Goal: Find specific page/section: Find specific page/section

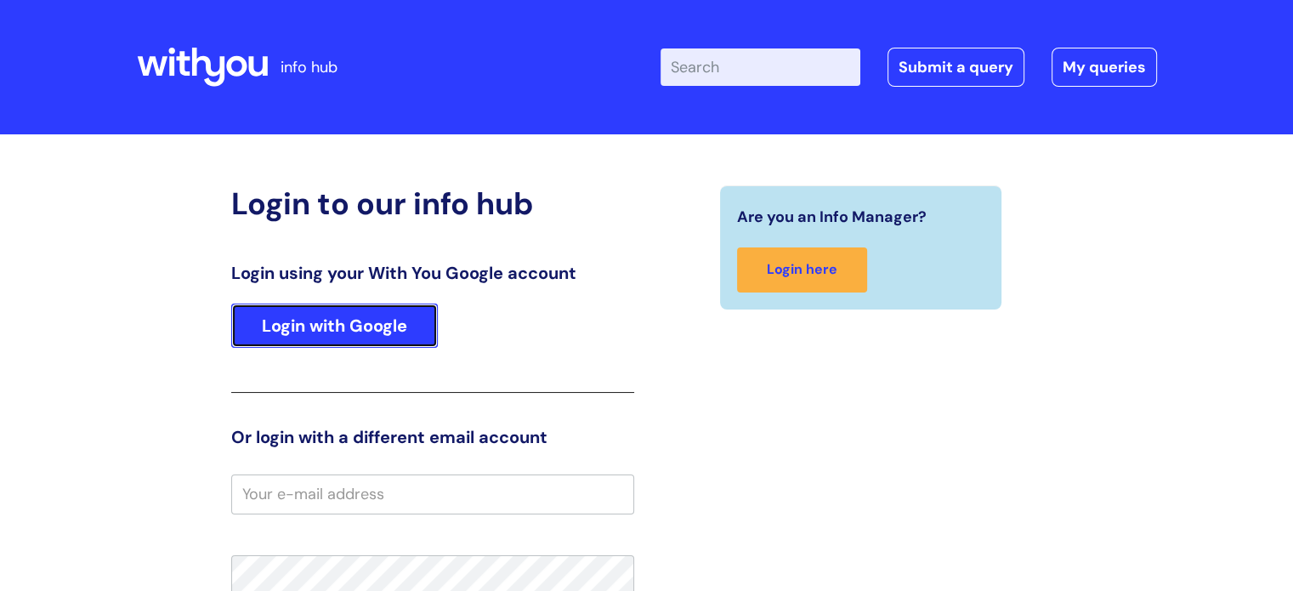
click at [338, 339] on link "Login with Google" at bounding box center [334, 325] width 207 height 44
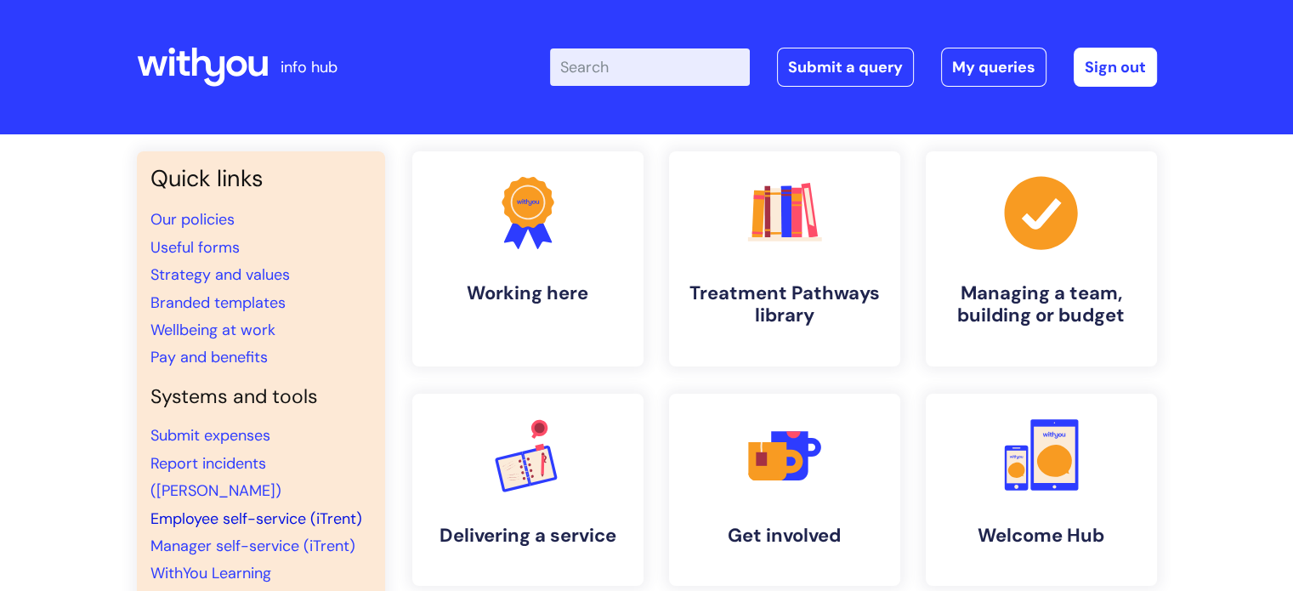
click at [199, 508] on link "Employee self-service (iTrent)" at bounding box center [256, 518] width 212 height 20
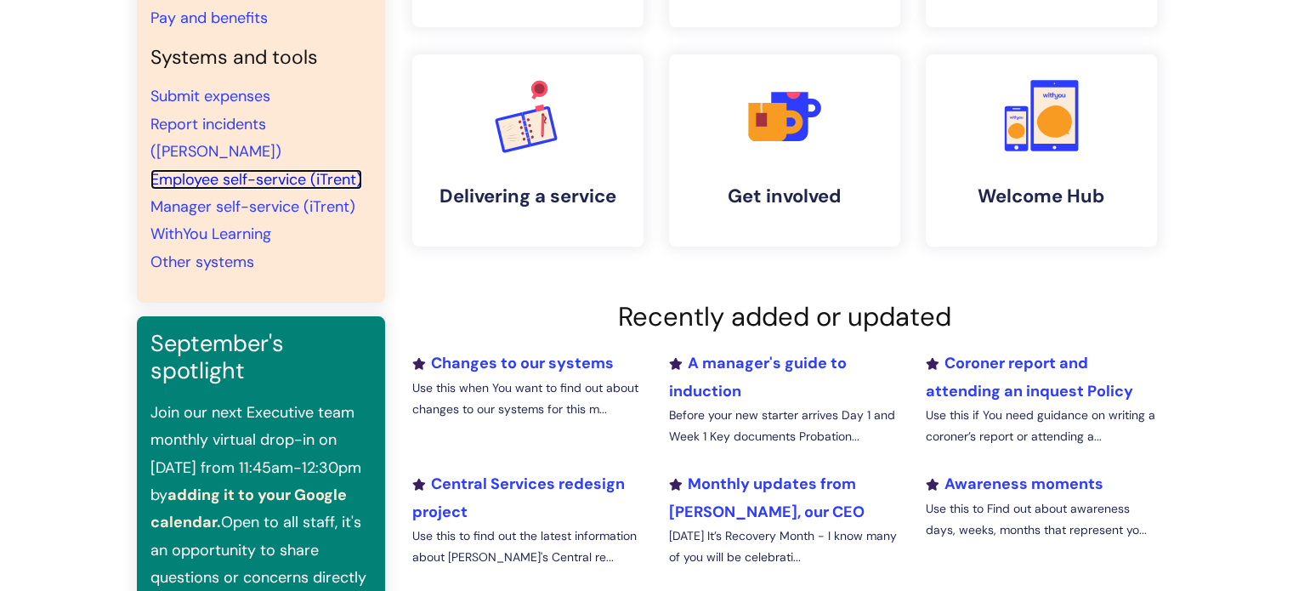
scroll to position [340, 0]
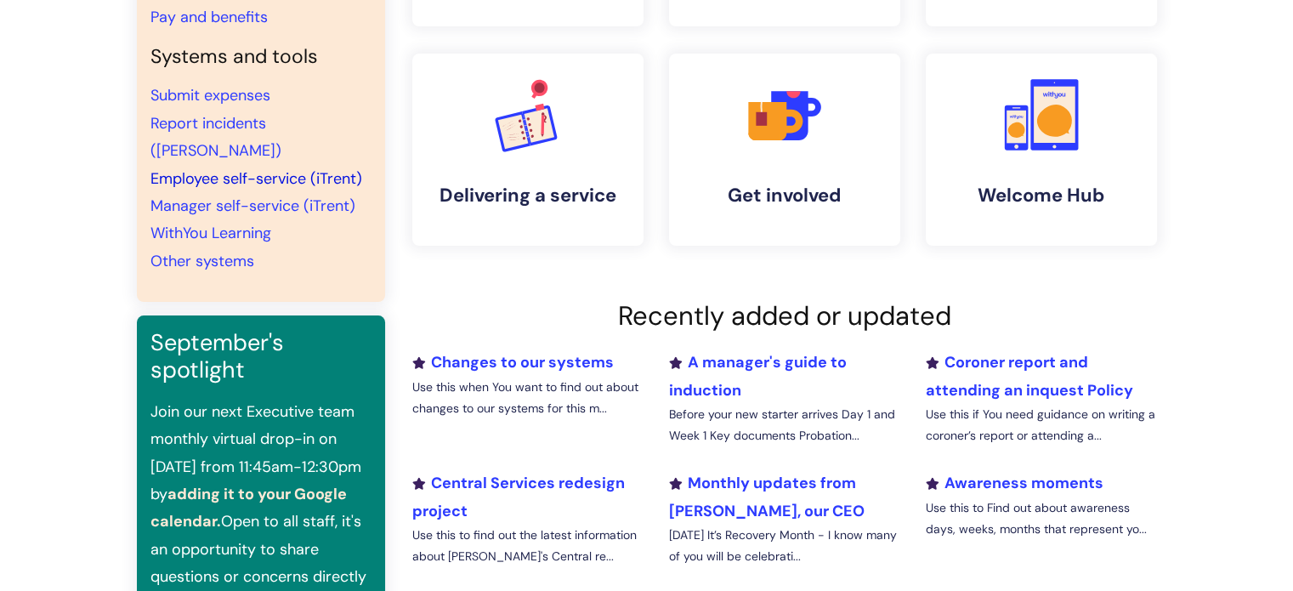
click at [179, 168] on link "Employee self-service (iTrent)" at bounding box center [256, 178] width 212 height 20
click at [203, 251] on link "Other systems" at bounding box center [202, 261] width 104 height 20
